Goal: Task Accomplishment & Management: Use online tool/utility

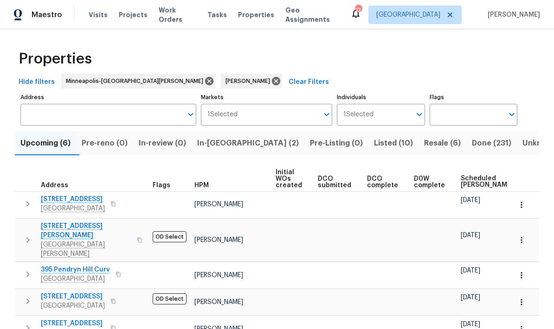
click at [50, 148] on span "Upcoming (6)" at bounding box center [45, 143] width 50 height 13
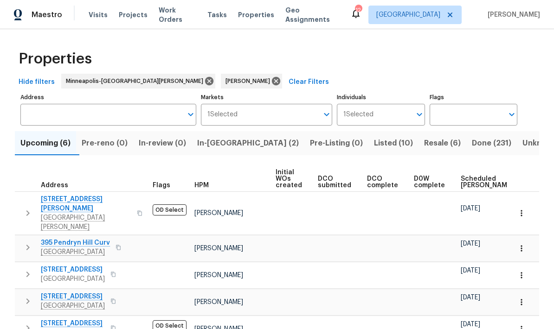
click at [26, 208] on icon "button" at bounding box center [27, 213] width 11 height 11
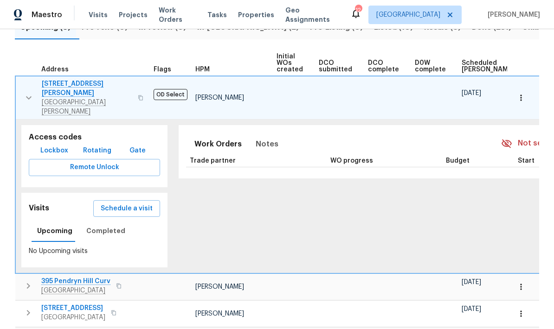
scroll to position [116, 0]
click at [135, 204] on span "Schedule a visit" at bounding box center [127, 210] width 52 height 12
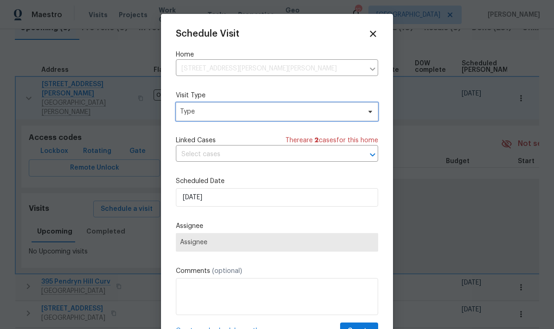
click at [352, 120] on span "Type" at bounding box center [277, 112] width 202 height 19
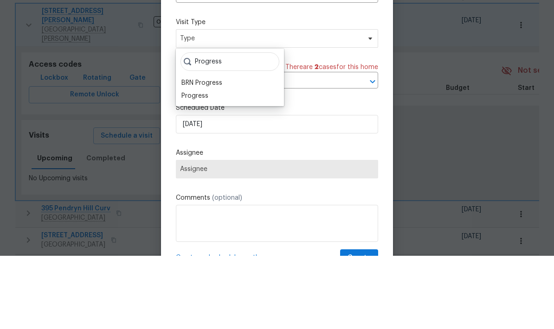
type input "Progress"
click at [202, 152] on div "BRN Progress" at bounding box center [201, 156] width 41 height 9
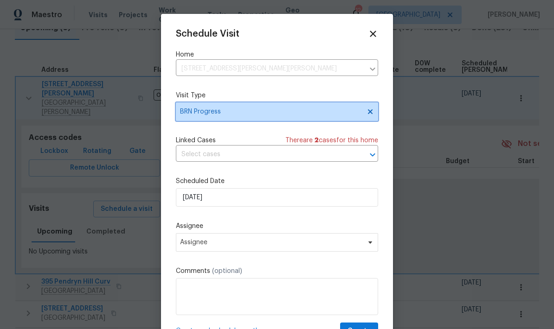
click at [371, 110] on icon at bounding box center [370, 111] width 7 height 7
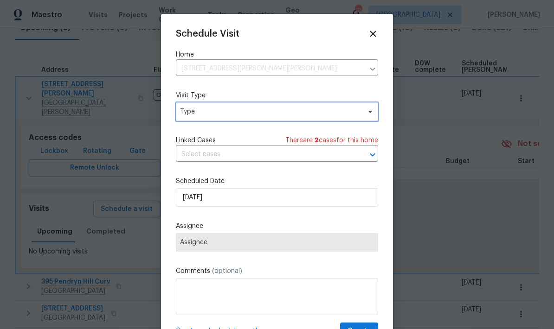
click at [273, 118] on span "Type" at bounding box center [277, 112] width 202 height 19
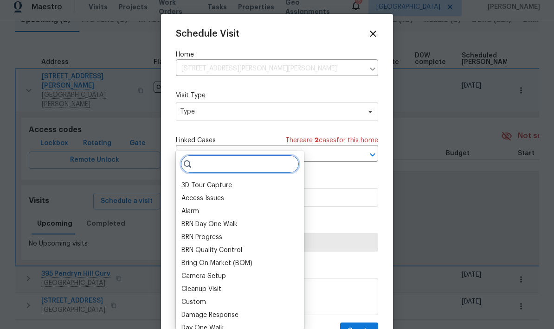
click at [254, 155] on input "search" at bounding box center [240, 164] width 119 height 19
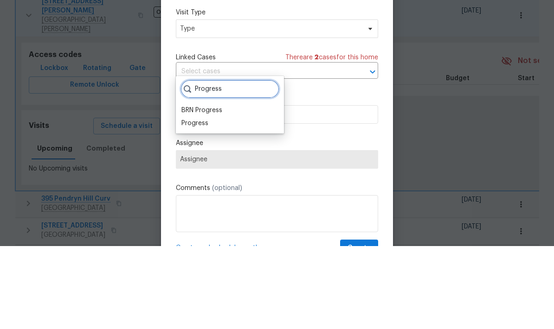
type input "Progress"
click at [216, 200] on div "Progress" at bounding box center [230, 206] width 103 height 13
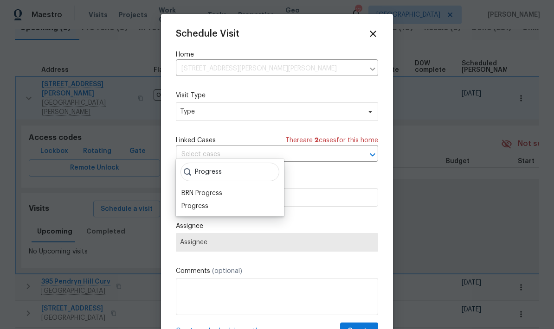
click at [200, 202] on div "Progress" at bounding box center [194, 206] width 27 height 9
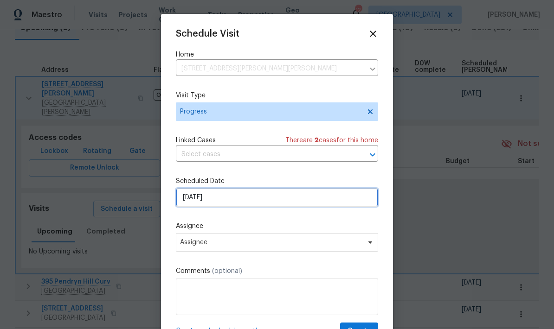
click at [262, 194] on input "[DATE]" at bounding box center [277, 197] width 202 height 19
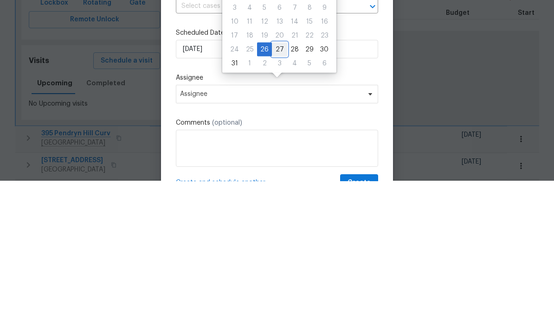
click at [276, 191] on div "27" at bounding box center [279, 197] width 15 height 13
type input "[DATE]"
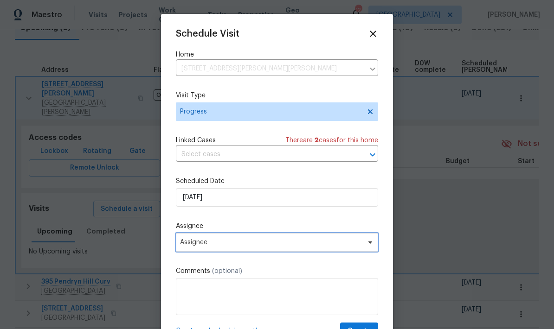
click at [306, 245] on span "Assignee" at bounding box center [271, 242] width 182 height 7
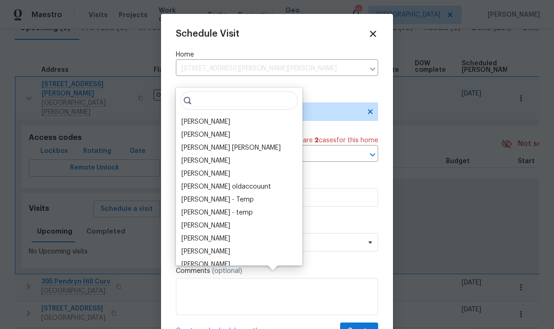
click at [222, 116] on div "[PERSON_NAME]" at bounding box center [239, 122] width 121 height 13
click at [224, 130] on div "[PERSON_NAME]" at bounding box center [205, 134] width 49 height 9
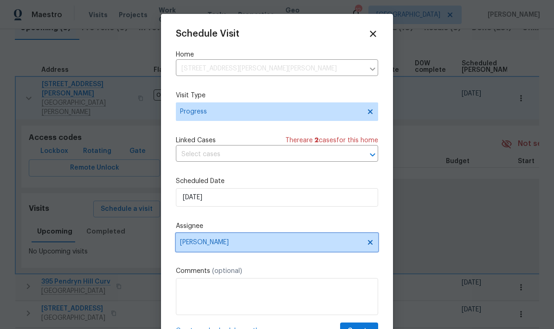
click at [373, 243] on icon at bounding box center [370, 242] width 5 height 5
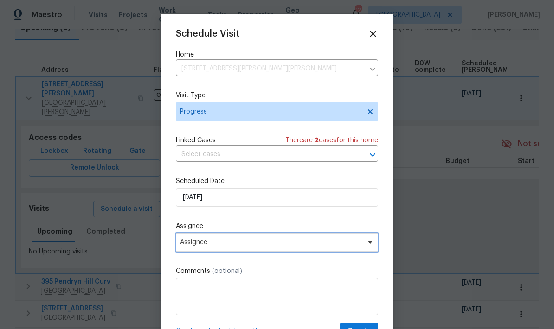
click at [367, 246] on icon at bounding box center [370, 242] width 7 height 7
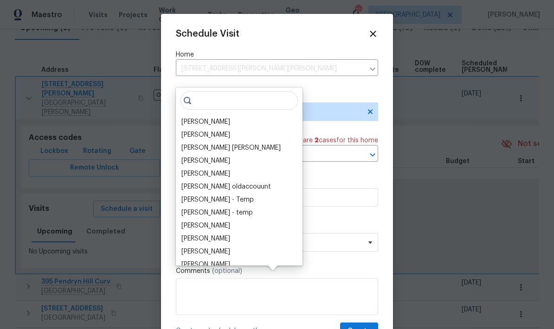
click at [217, 117] on div "[PERSON_NAME]" at bounding box center [205, 121] width 49 height 9
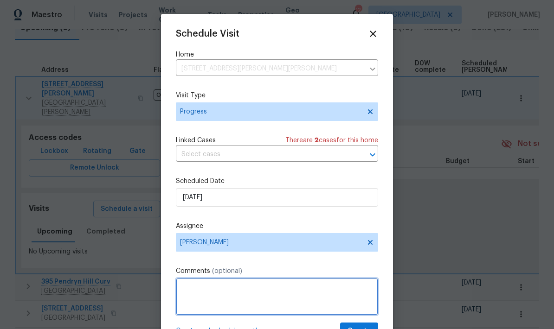
click at [237, 293] on textarea at bounding box center [277, 296] width 202 height 37
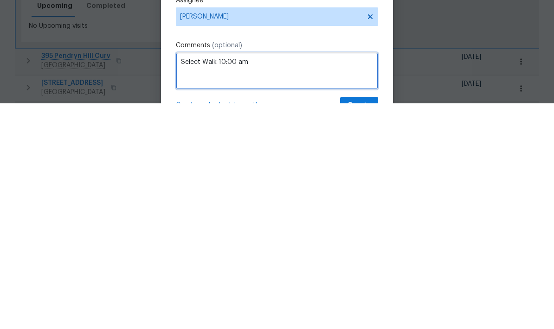
click at [187, 278] on textarea "Select Walk 10:00 am" at bounding box center [277, 296] width 202 height 37
click at [186, 278] on textarea "Select Walk 10:00 am" at bounding box center [277, 296] width 202 height 37
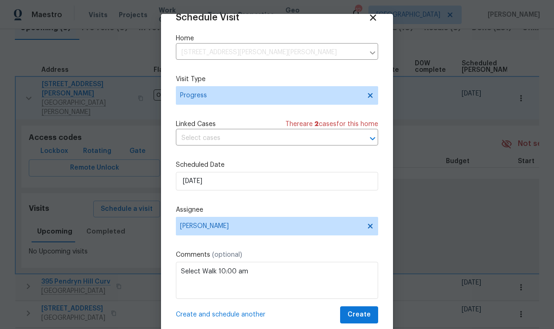
scroll to position [18, 0]
type textarea "Select Walk 10:00 am"
click at [365, 311] on span "Create" at bounding box center [359, 316] width 23 height 12
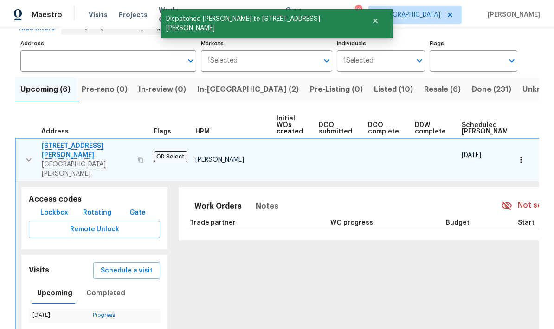
scroll to position [52, 0]
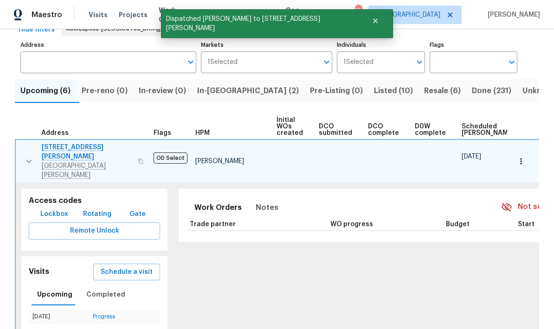
click at [110, 267] on span "Schedule a visit" at bounding box center [127, 273] width 52 height 12
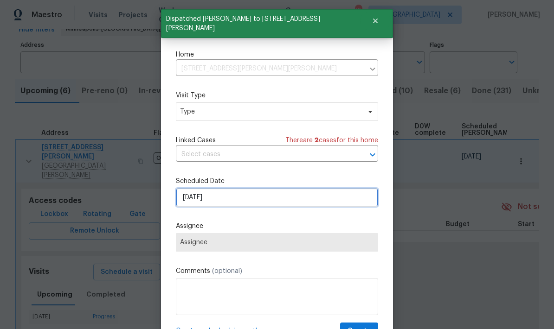
click at [258, 195] on input "[DATE]" at bounding box center [277, 197] width 202 height 19
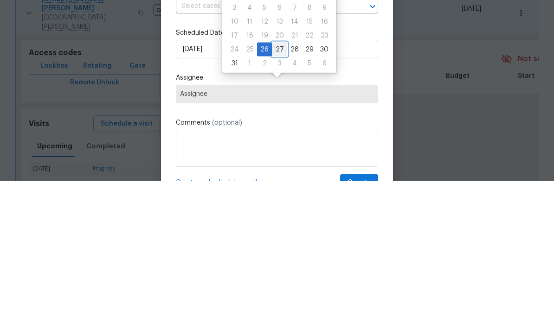
click at [279, 191] on div "27" at bounding box center [279, 197] width 15 height 13
type input "[DATE]"
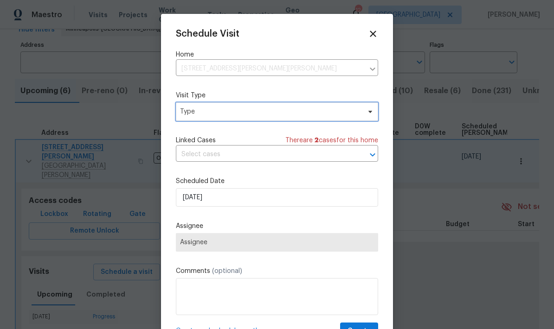
click at [259, 114] on span "Type" at bounding box center [270, 111] width 181 height 9
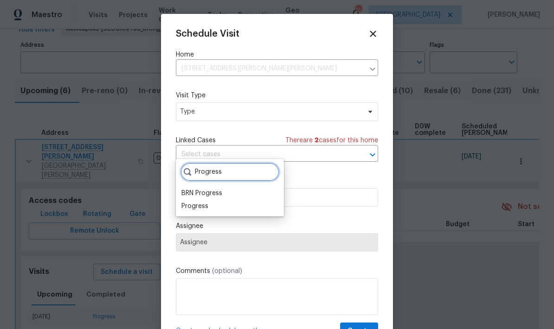
type input "Progress"
click at [207, 202] on div "Progress" at bounding box center [194, 206] width 27 height 9
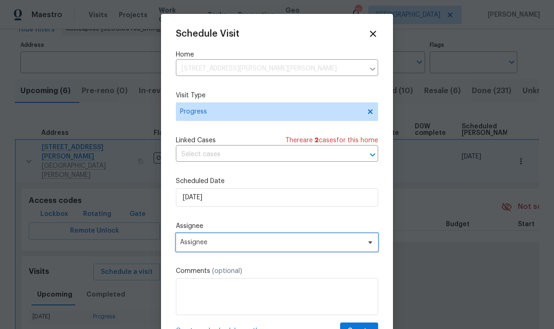
click at [301, 243] on span "Assignee" at bounding box center [271, 242] width 182 height 7
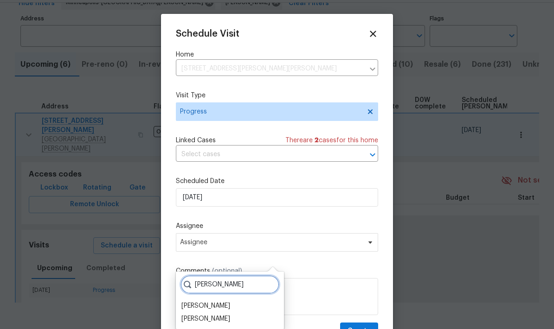
type input "[PERSON_NAME]"
click at [220, 315] on div "[PERSON_NAME]" at bounding box center [205, 319] width 49 height 9
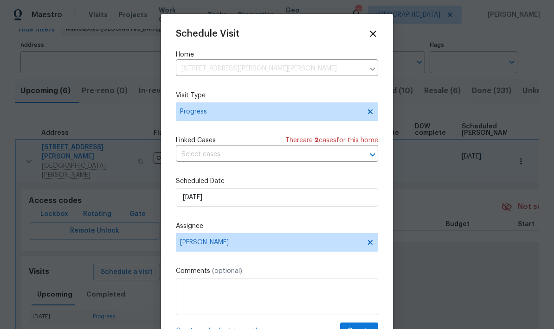
click at [238, 291] on textarea at bounding box center [277, 296] width 202 height 37
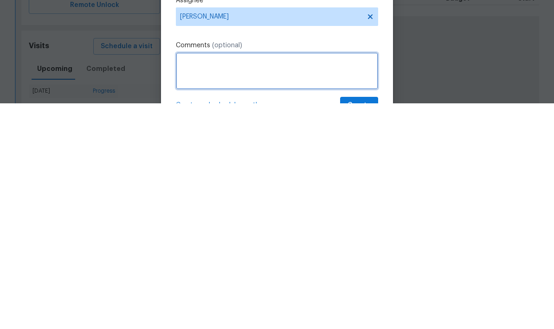
click at [208, 278] on textarea at bounding box center [277, 296] width 202 height 37
paste textarea "Select Walk 10:00 am"
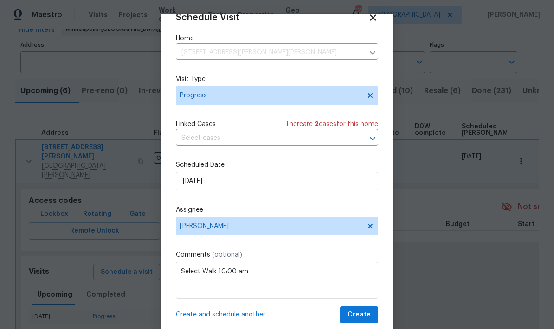
scroll to position [18, 0]
type textarea "Select Walk 10:00 am"
click at [368, 312] on span "Create" at bounding box center [359, 316] width 23 height 12
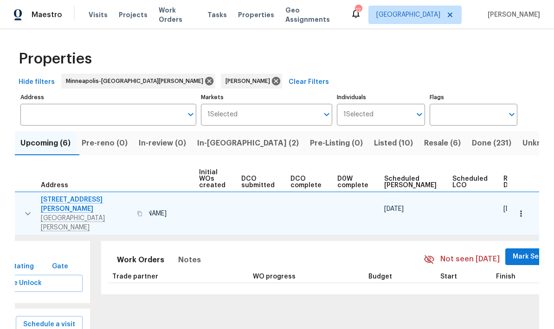
scroll to position [0, 77]
click at [513, 252] on span "Mark Seen" at bounding box center [530, 258] width 34 height 12
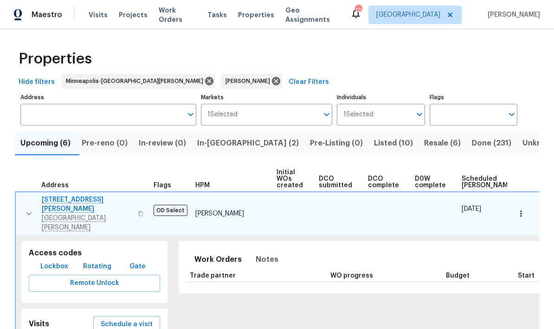
scroll to position [0, 0]
click at [30, 208] on icon "button" at bounding box center [28, 213] width 11 height 11
